Goal: Transaction & Acquisition: Purchase product/service

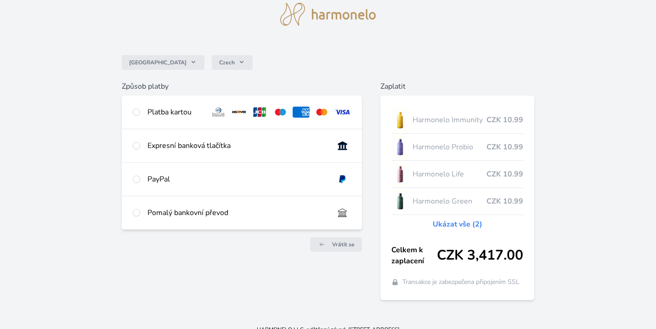
scroll to position [35, 0]
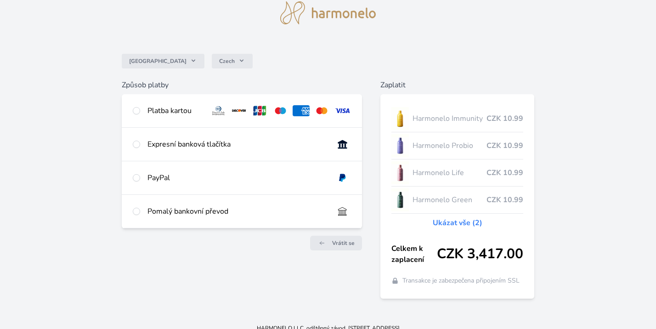
drag, startPoint x: 660, startPoint y: 112, endPoint x: 659, endPoint y: 141, distance: 29.9
click at [655, 141] on html "Česko Czech Způsob platby Platba kartou Číslo karty <p>Your browser does not su…" at bounding box center [328, 152] width 656 height 374
click at [137, 109] on input "radio" at bounding box center [136, 110] width 7 height 7
radio input "true"
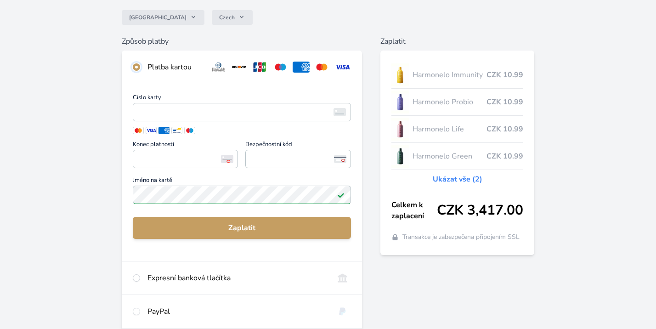
scroll to position [80, 0]
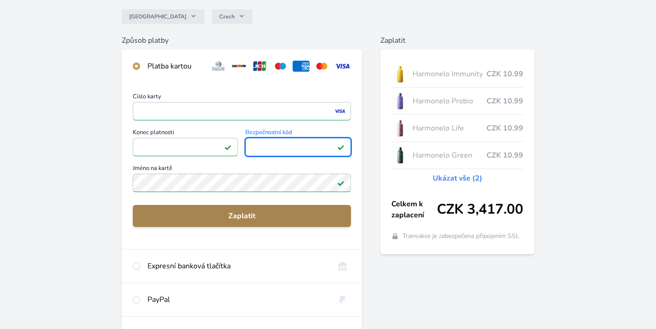
click at [241, 213] on span "Zaplatit" at bounding box center [241, 215] width 203 height 11
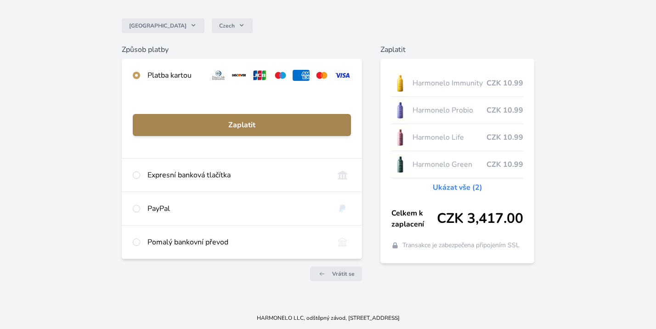
scroll to position [70, 0]
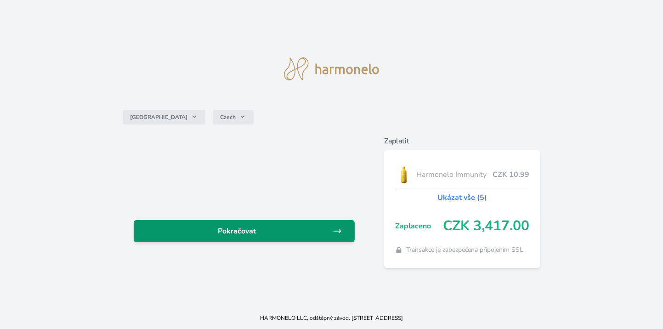
click at [250, 231] on span "Pokračovat" at bounding box center [236, 230] width 191 height 11
